Goal: Task Accomplishment & Management: Complete application form

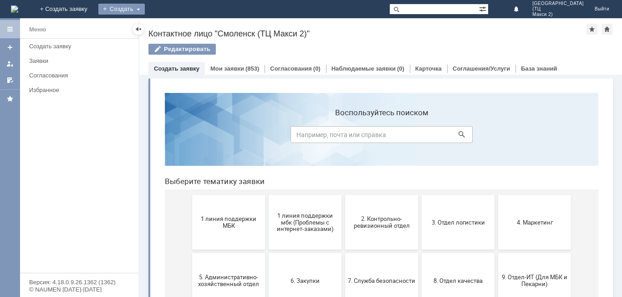
click at [145, 7] on div "Создать" at bounding box center [121, 9] width 46 height 11
drag, startPoint x: 174, startPoint y: 36, endPoint x: 181, endPoint y: 29, distance: 10.0
click at [171, 36] on div "Заявка" at bounding box center [134, 27] width 73 height 18
click at [181, 28] on div "Назад | Контактное лицо "Смоленск (ТЦ Макси 2)" Контактное лицо "Смоленск (ТЦ М…" at bounding box center [380, 46] width 483 height 56
click at [145, 12] on div "Создать" at bounding box center [121, 9] width 46 height 11
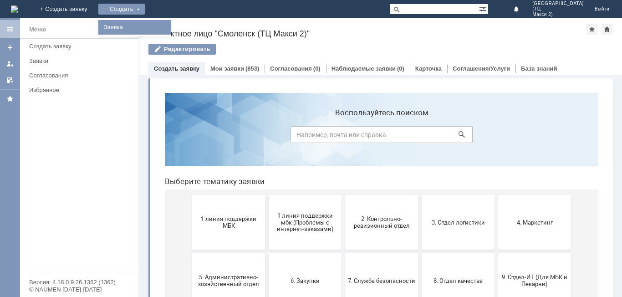
click at [169, 26] on link "Заявка" at bounding box center [134, 27] width 69 height 11
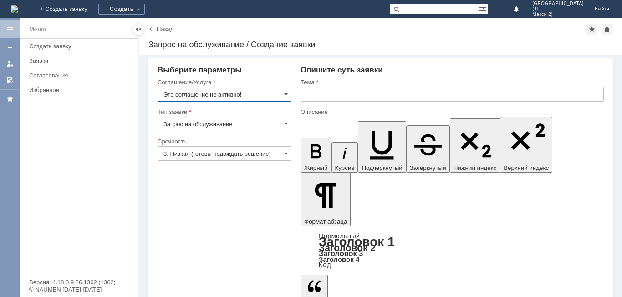
click at [290, 96] on input "Это соглашение не активно!" at bounding box center [225, 94] width 134 height 15
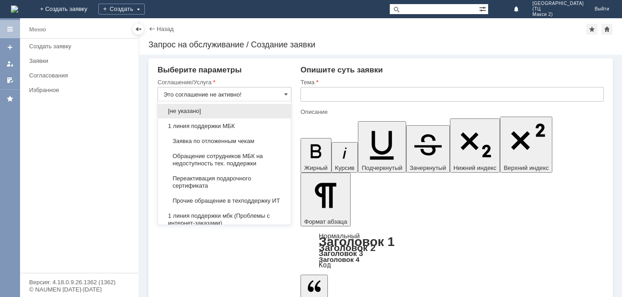
drag, startPoint x: 259, startPoint y: 139, endPoint x: 310, endPoint y: 106, distance: 60.7
click at [261, 139] on span "Заявка по отложенным чекам" at bounding box center [225, 141] width 122 height 7
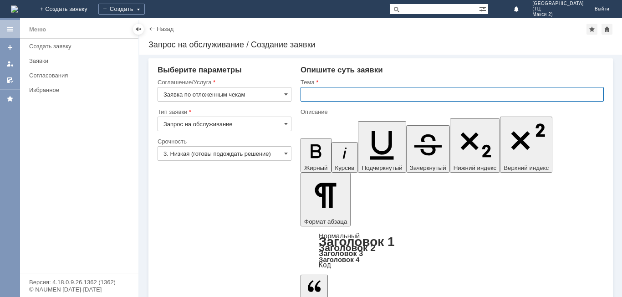
click at [325, 92] on input "text" at bounding box center [452, 94] width 303 height 15
type input "Заявка по отложенным чекам"
type input "Отложенные чеки"
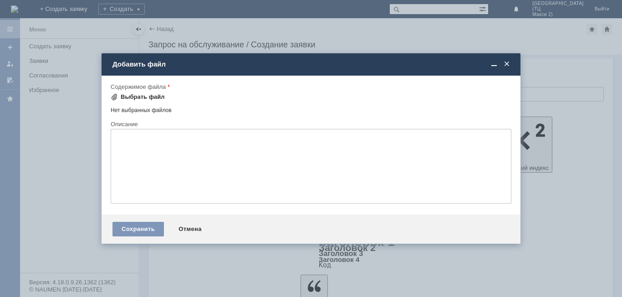
click at [157, 99] on div "Выбрать файл" at bounding box center [143, 96] width 44 height 7
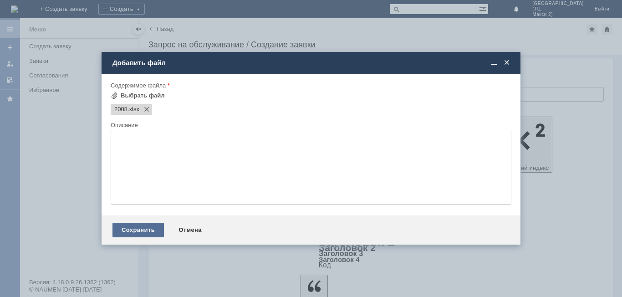
click at [144, 230] on div "Сохранить" at bounding box center [138, 230] width 51 height 15
